Goal: Navigation & Orientation: Find specific page/section

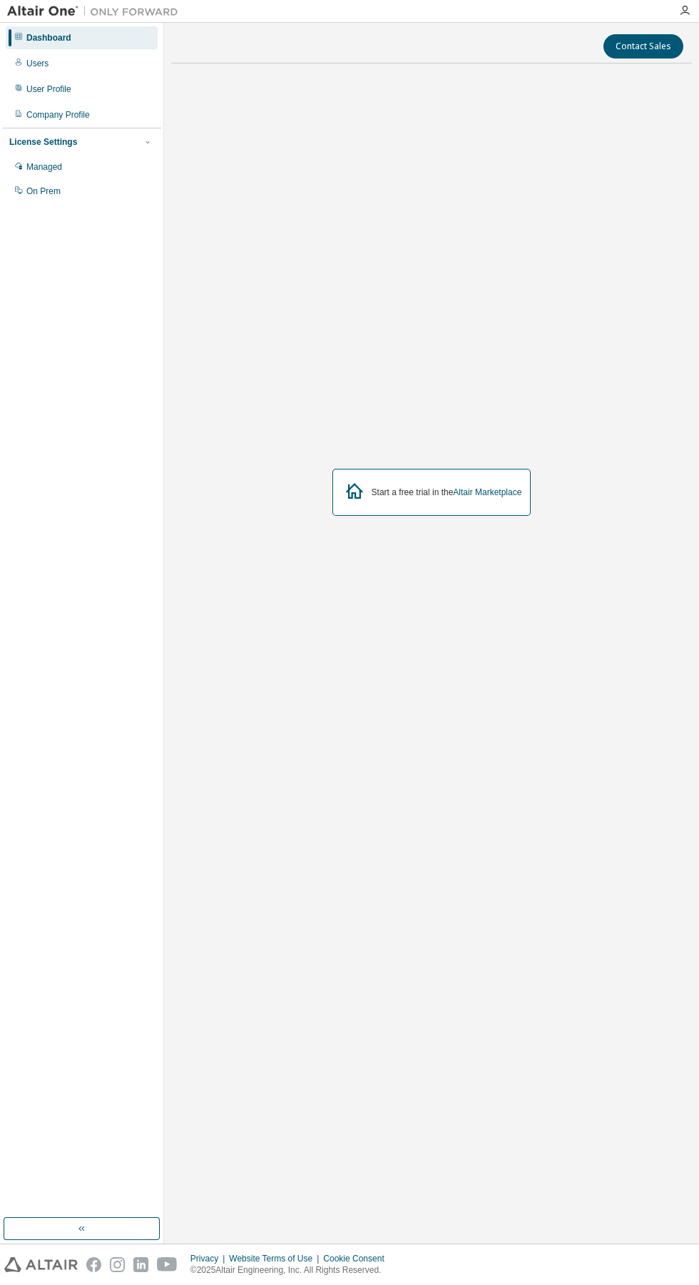
click at [685, 11] on icon "button" at bounding box center [684, 10] width 11 height 11
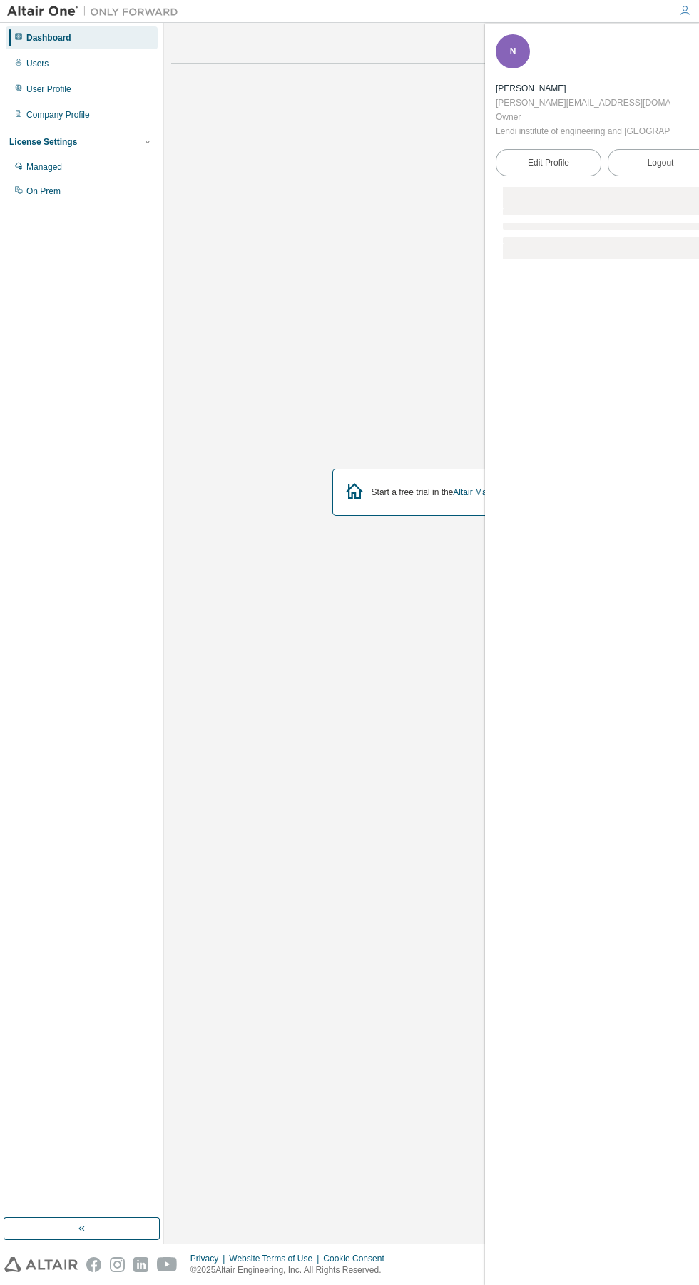
click at [352, 802] on div "Start a free trial in the Altair Marketplace" at bounding box center [431, 492] width 521 height 835
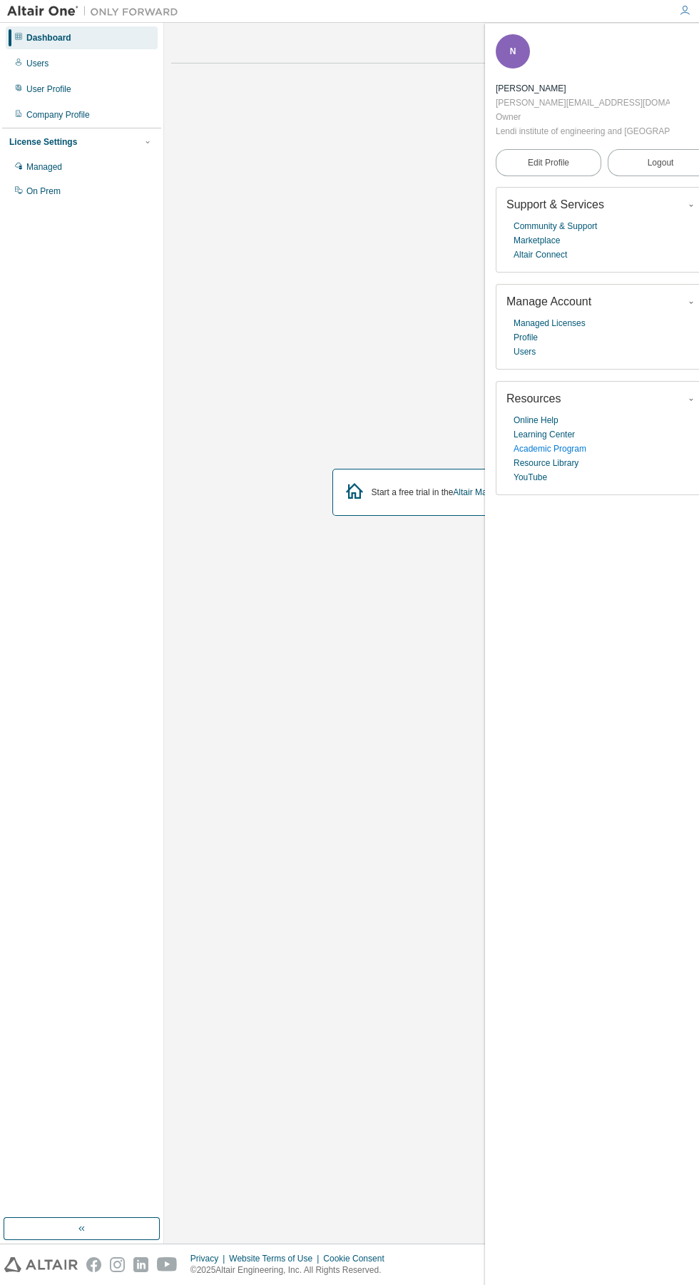
click at [567, 449] on link "Academic Program" at bounding box center [550, 449] width 73 height 14
click at [560, 449] on link "Academic Program" at bounding box center [550, 449] width 73 height 14
click at [564, 429] on link "Learning Center" at bounding box center [544, 434] width 61 height 14
click at [405, 890] on div "Start a free trial in the Altair Marketplace" at bounding box center [431, 492] width 521 height 835
click at [698, 49] on icon "button" at bounding box center [704, 43] width 9 height 11
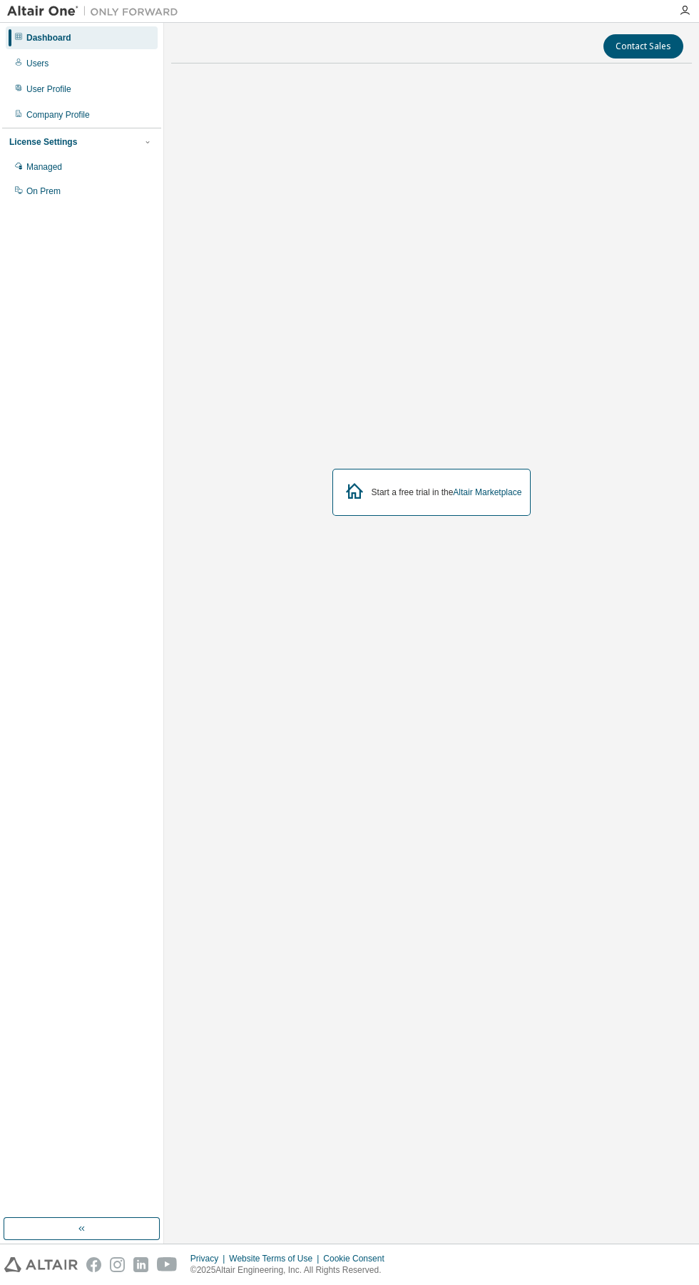
click at [685, 11] on icon "button" at bounding box center [684, 10] width 11 height 11
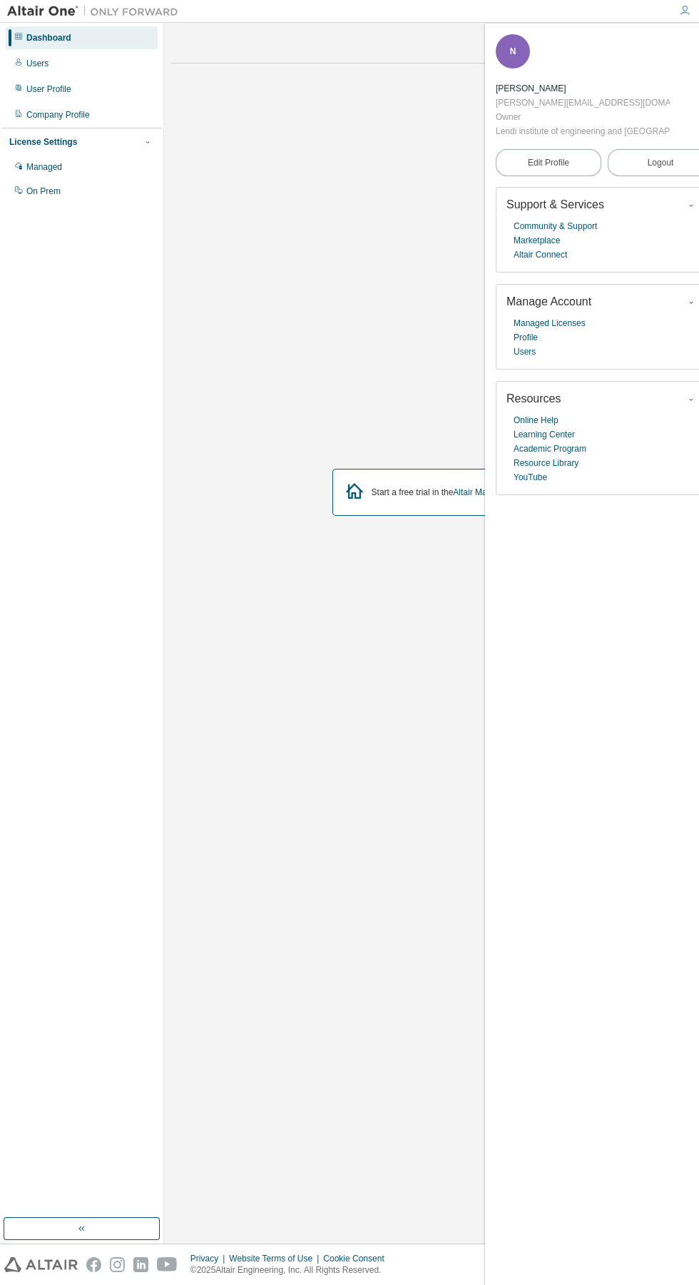
click at [395, 442] on div "Start a free trial in the Altair Marketplace" at bounding box center [431, 492] width 521 height 835
click at [698, 44] on icon "button" at bounding box center [704, 43] width 9 height 9
